Goal: Check status: Check status

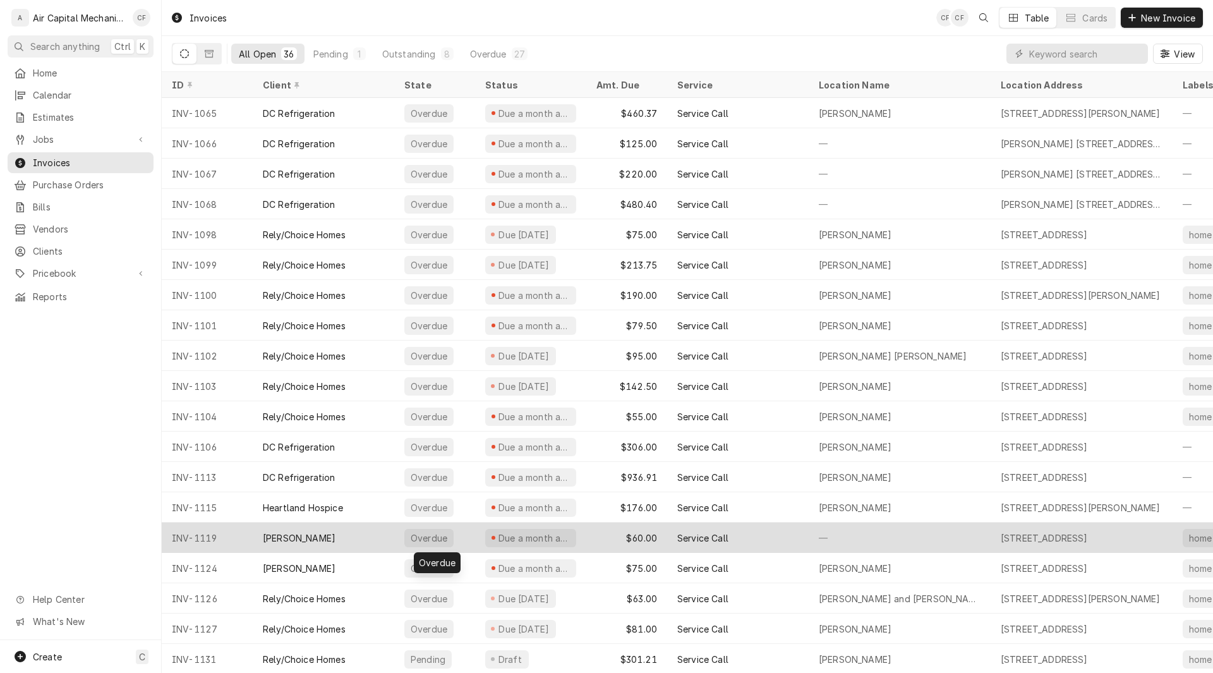
click at [469, 541] on div "Overdue" at bounding box center [434, 537] width 81 height 30
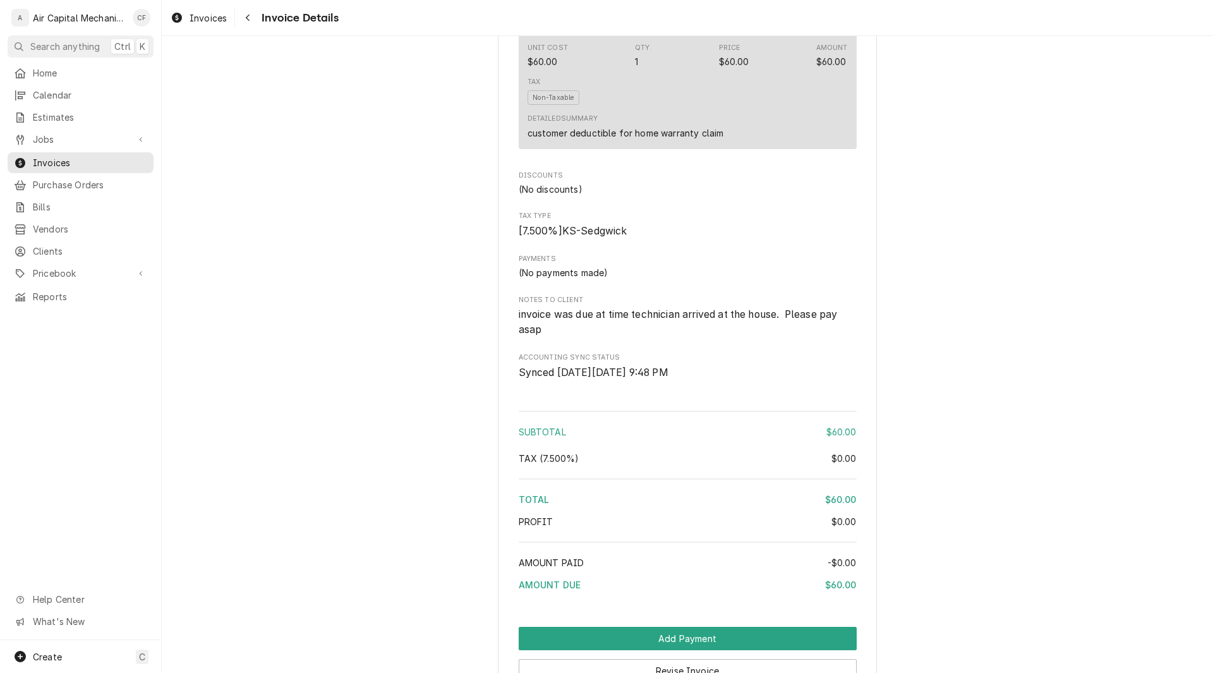
scroll to position [884, 0]
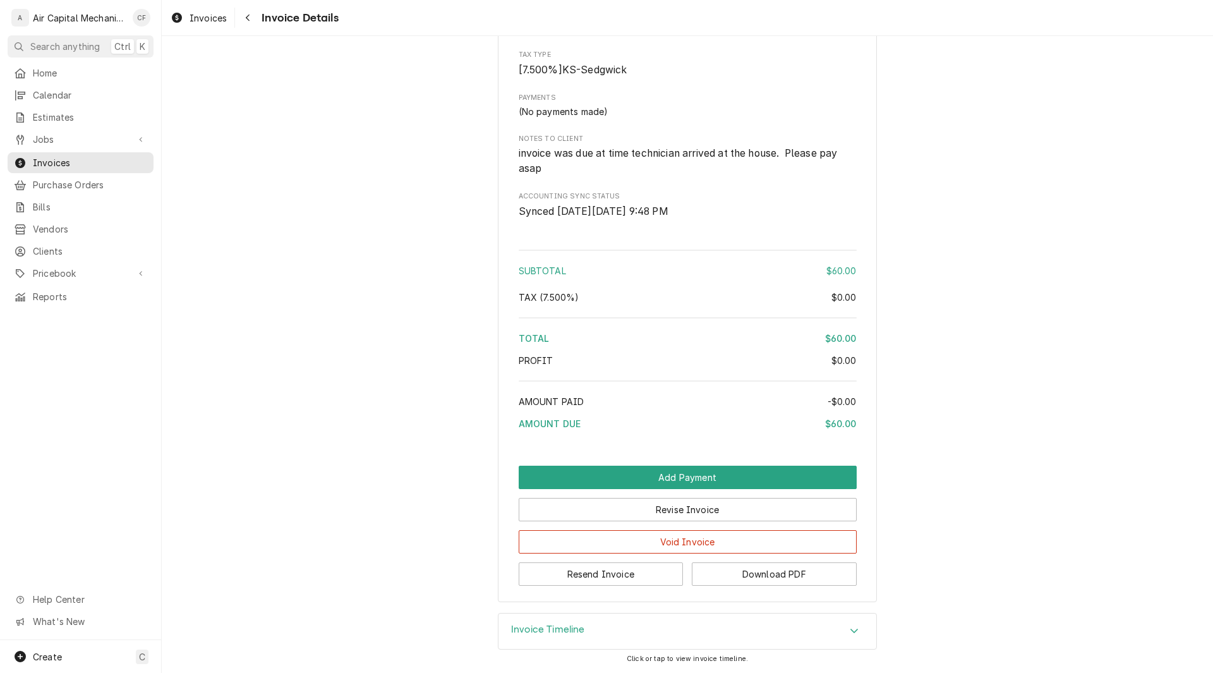
scroll to position [993, 0]
click at [670, 620] on div "Invoice Timeline" at bounding box center [687, 630] width 378 height 35
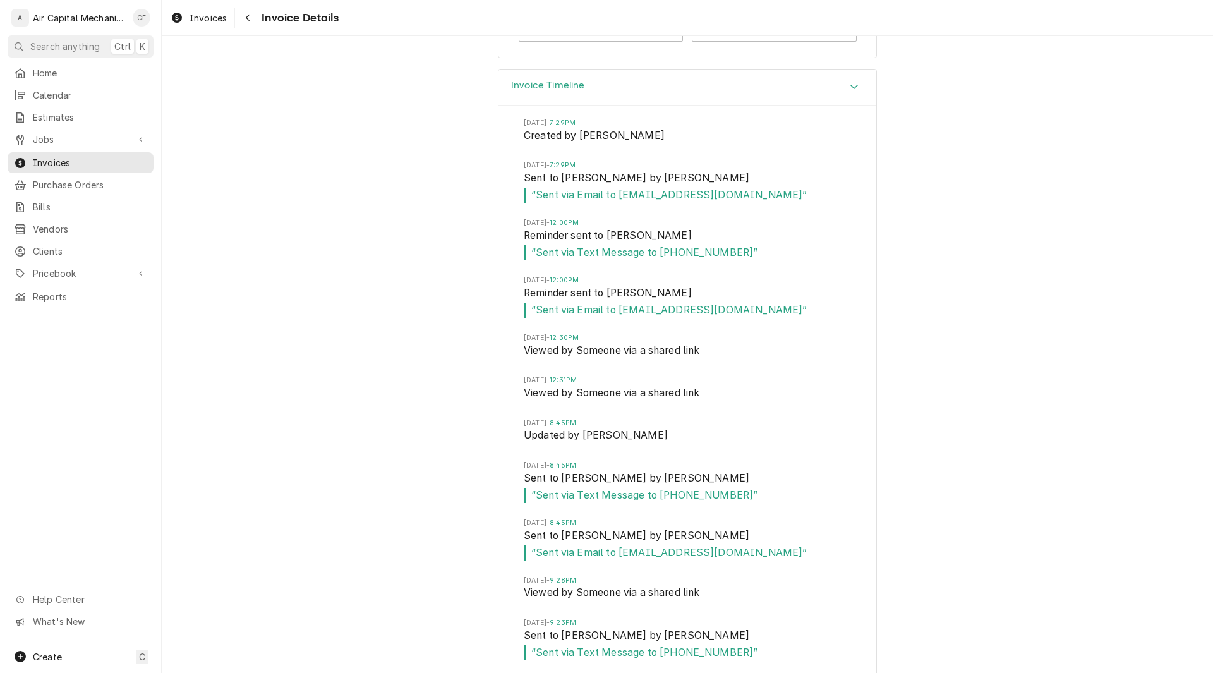
scroll to position [1498, 0]
